Goal: Transaction & Acquisition: Purchase product/service

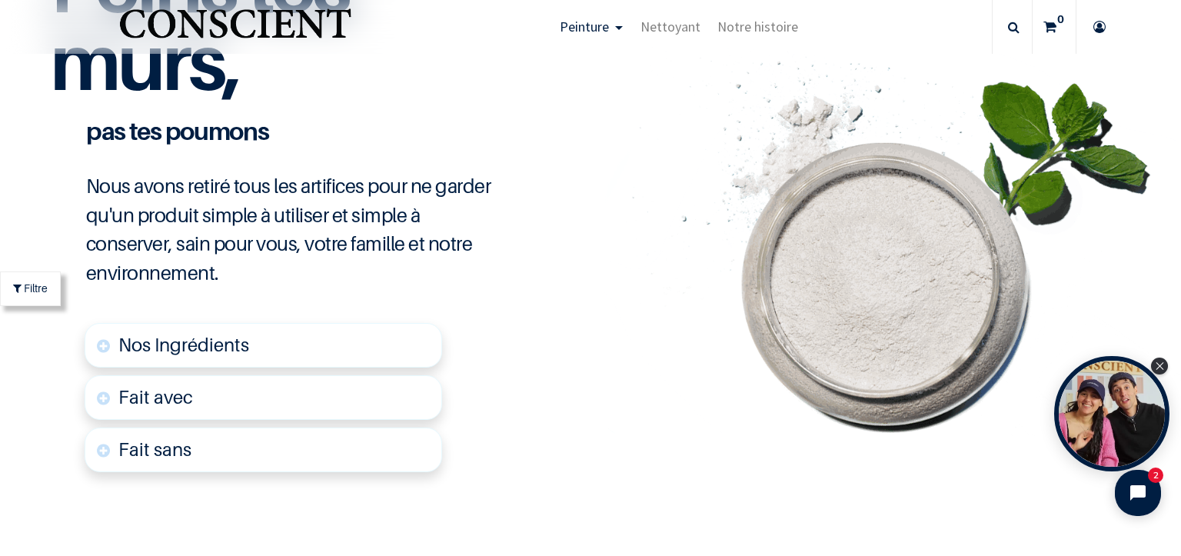
scroll to position [3615, 0]
click at [131, 394] on font "Fait avec" at bounding box center [155, 396] width 75 height 22
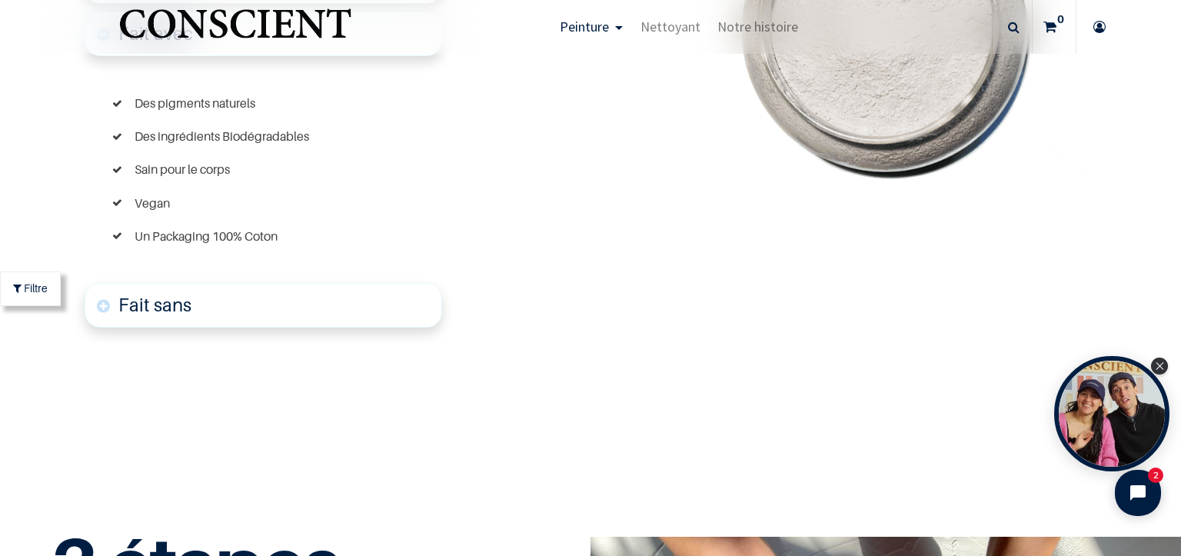
scroll to position [4033, 0]
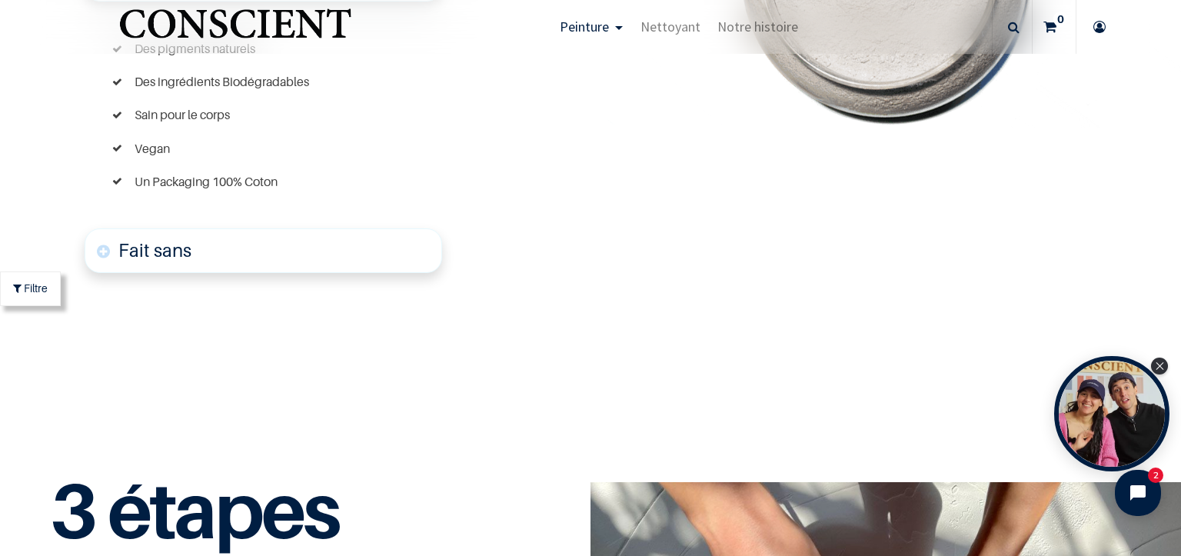
click at [145, 245] on font "Fait sans" at bounding box center [154, 250] width 73 height 22
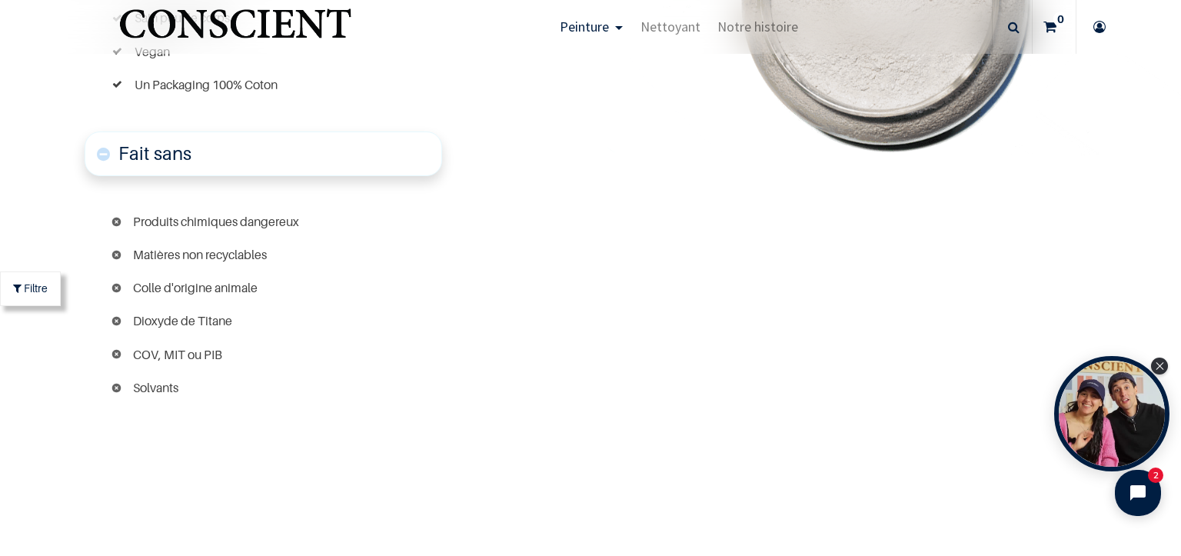
scroll to position [4157, 0]
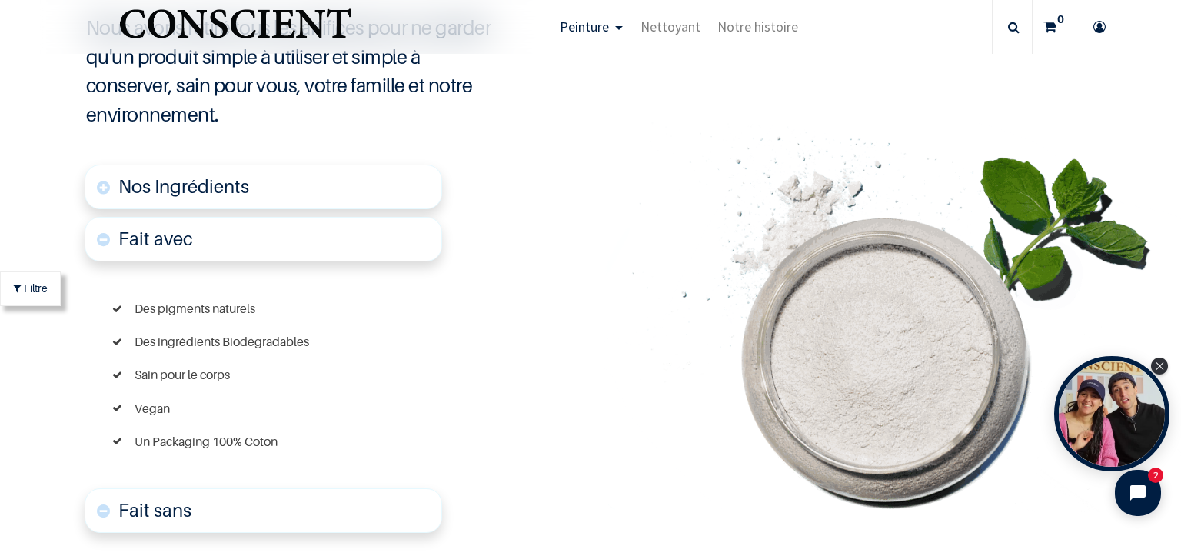
click at [238, 181] on span "Nos Ingrédients" at bounding box center [183, 186] width 131 height 22
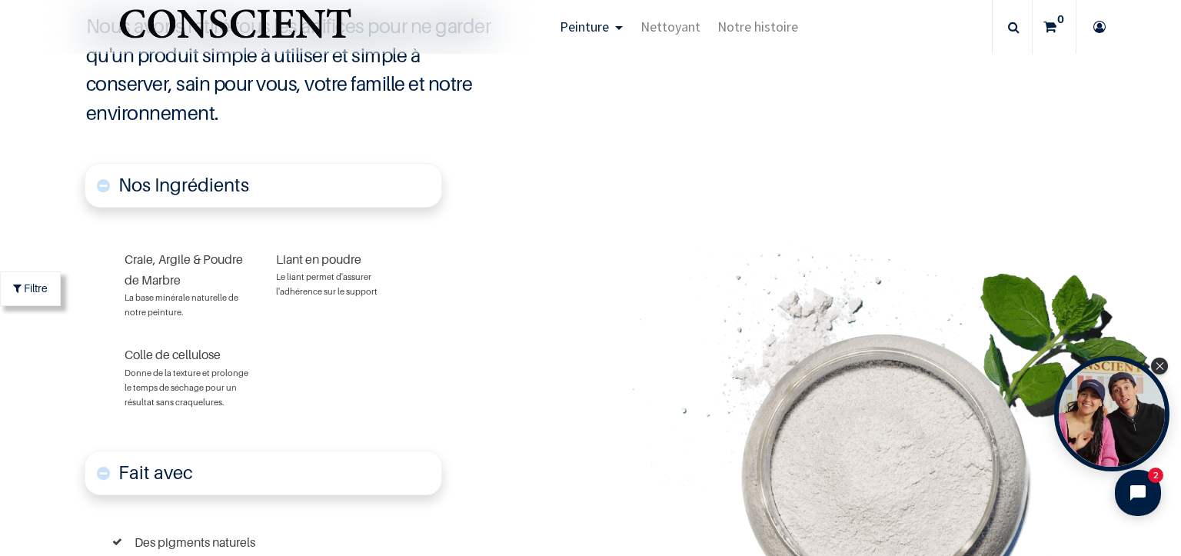
scroll to position [3737, 0]
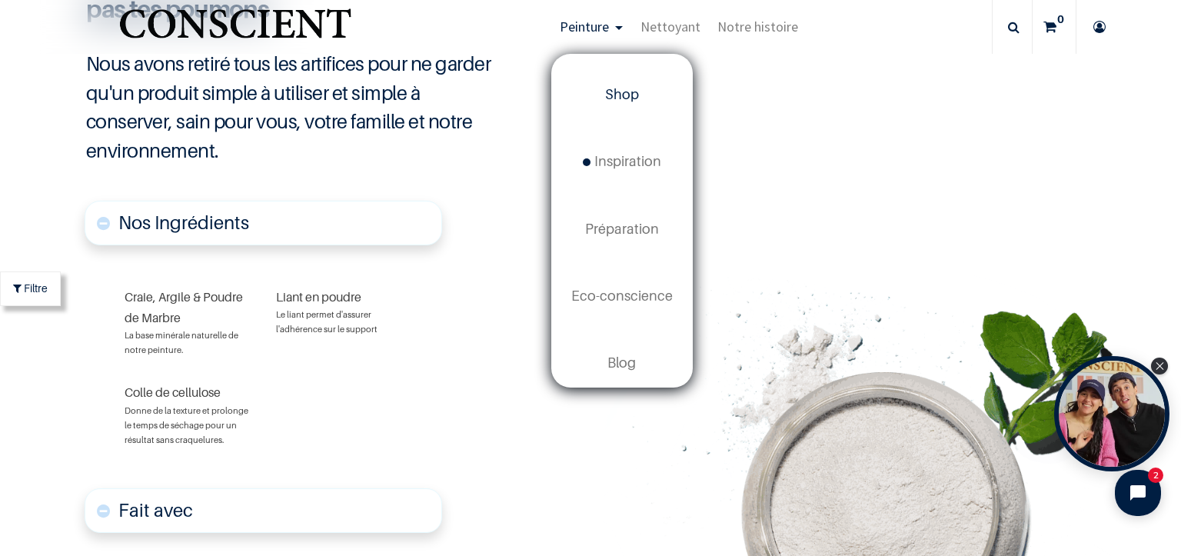
click at [636, 96] on span "Shop" at bounding box center [622, 94] width 34 height 16
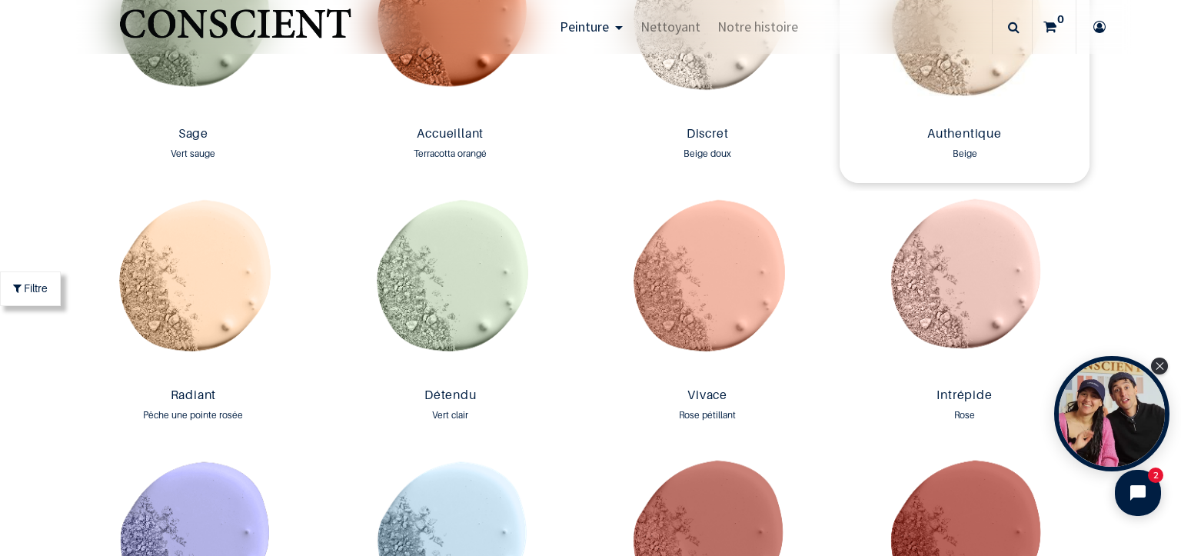
scroll to position [1231, 0]
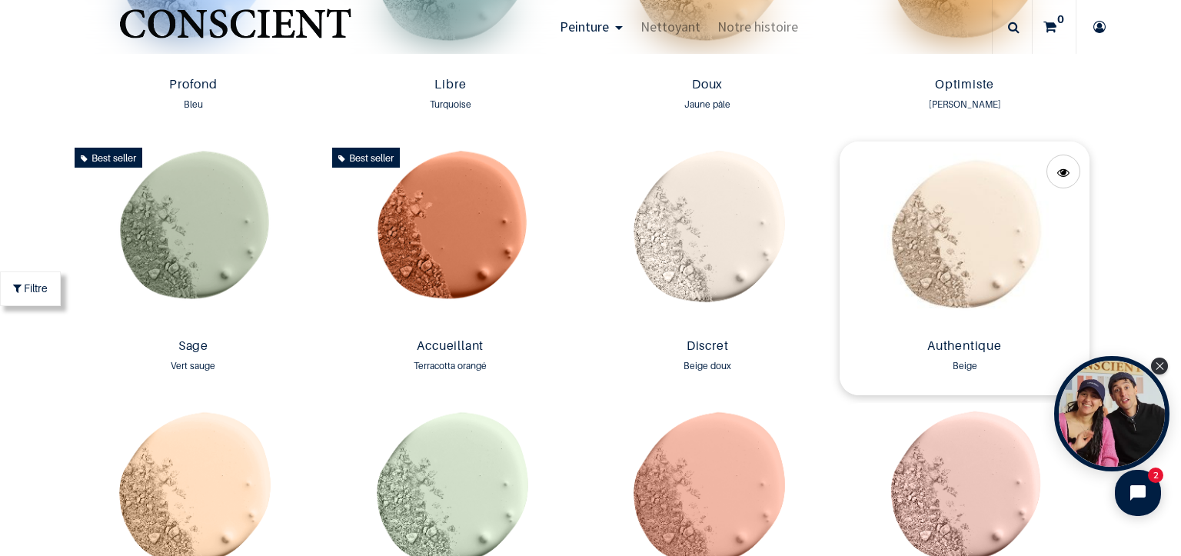
click at [943, 227] on img at bounding box center [964, 237] width 249 height 191
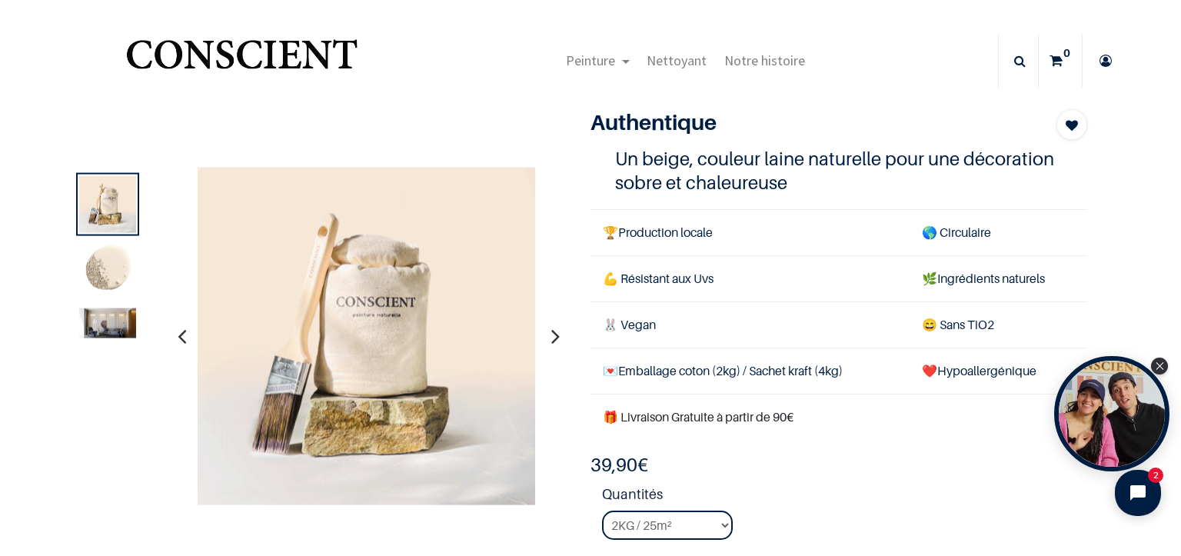
click at [111, 318] on img at bounding box center [107, 323] width 57 height 30
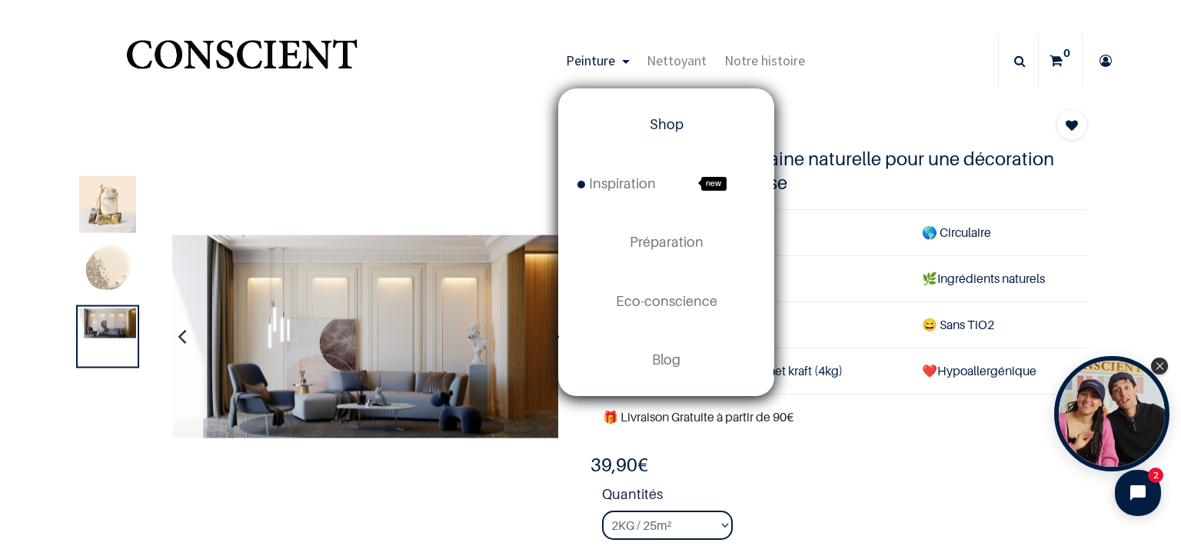
click at [672, 122] on span "Shop" at bounding box center [667, 124] width 34 height 16
